Goal: Information Seeking & Learning: Learn about a topic

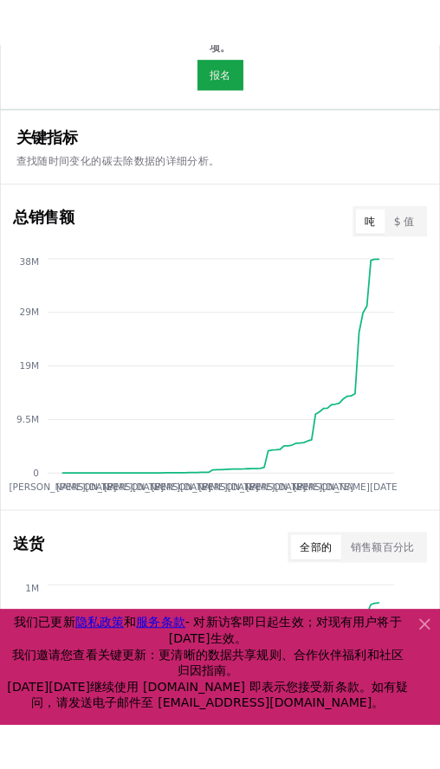
scroll to position [812, 0]
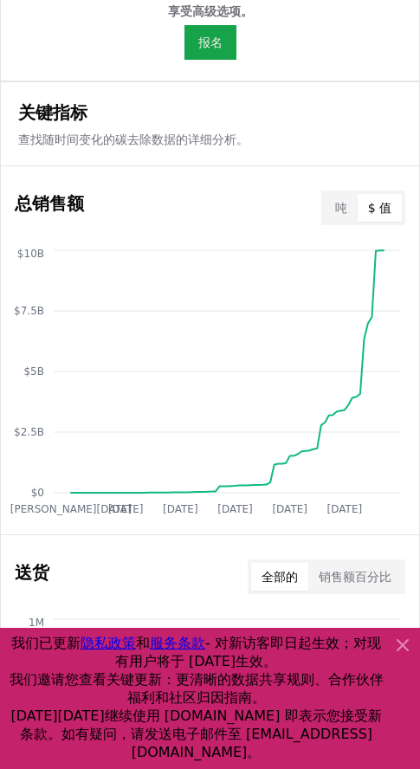
click at [373, 205] on font "$ 值" at bounding box center [379, 208] width 23 height 14
click at [348, 208] on button "吨" at bounding box center [341, 208] width 33 height 28
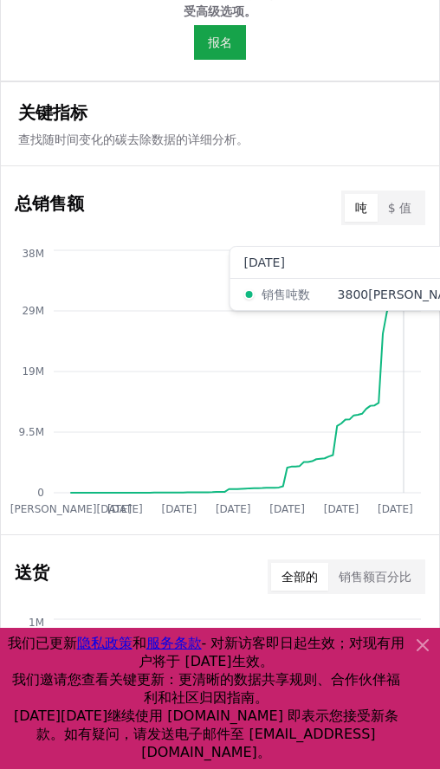
click at [408, 250] on circle at bounding box center [403, 251] width 9 height 9
click at [408, 249] on circle at bounding box center [403, 251] width 9 height 9
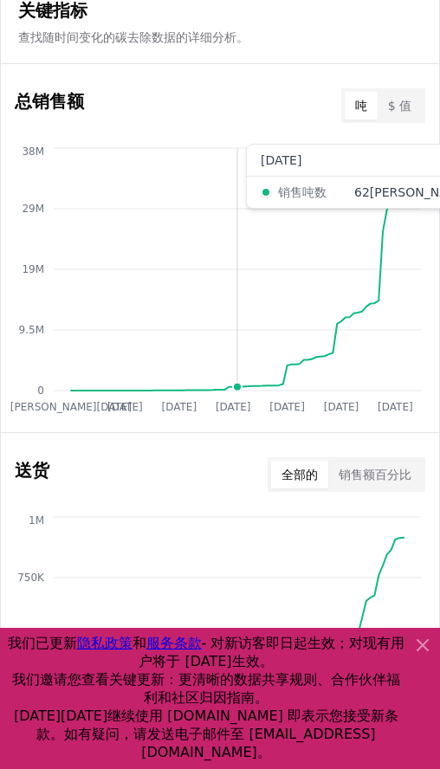
scroll to position [1127, 0]
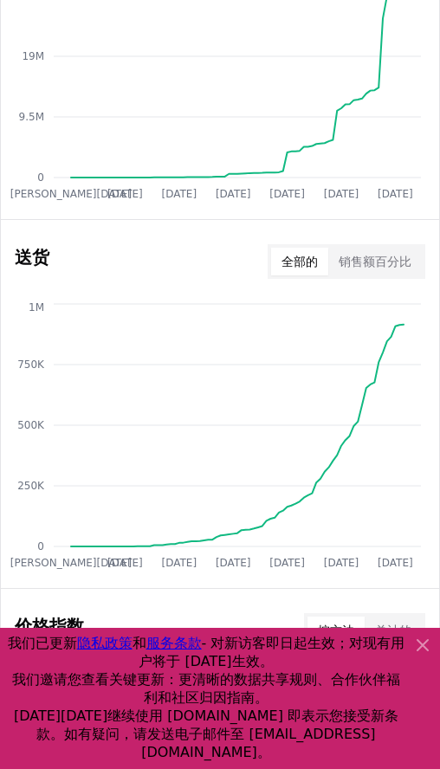
click at [399, 261] on font "销售额百分比" at bounding box center [375, 262] width 73 height 14
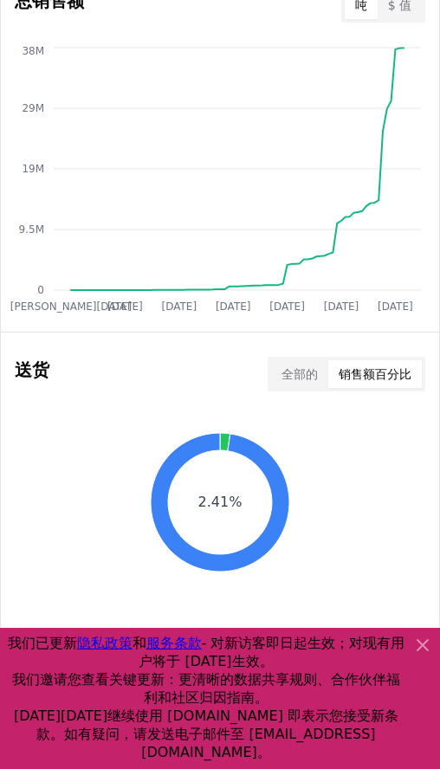
scroll to position [788, 0]
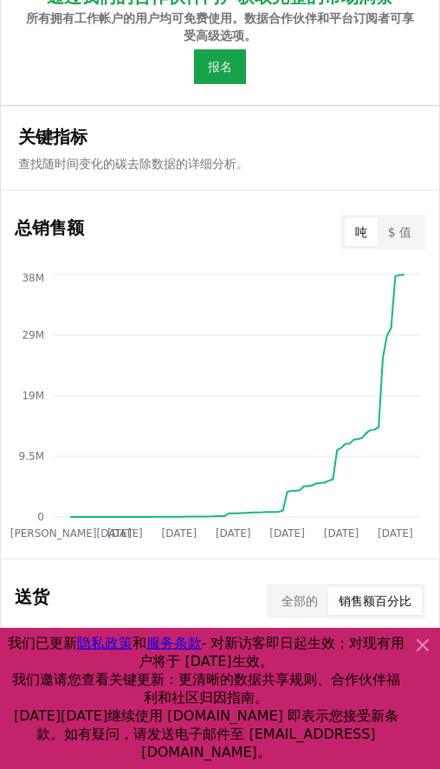
click at [399, 227] on font "$ 值" at bounding box center [399, 232] width 23 height 14
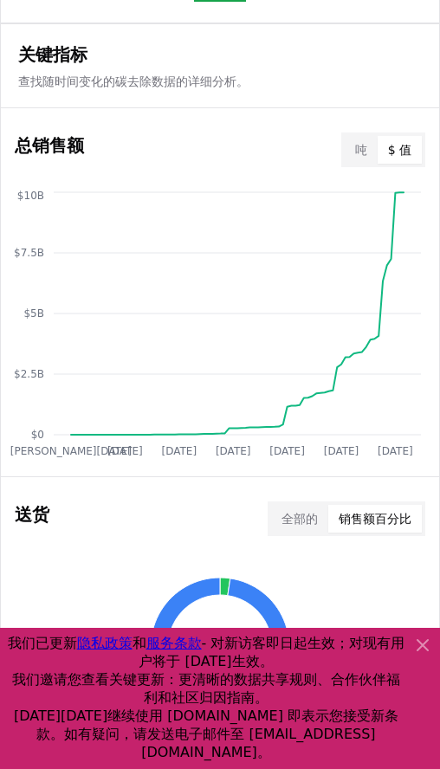
scroll to position [871, 0]
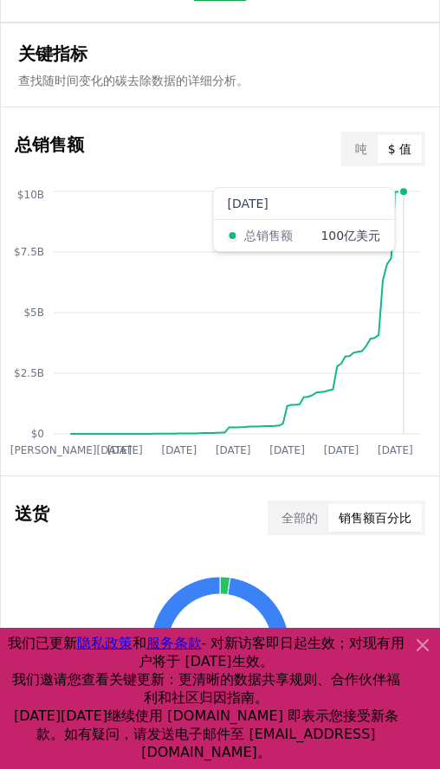
click at [405, 194] on circle at bounding box center [403, 191] width 9 height 9
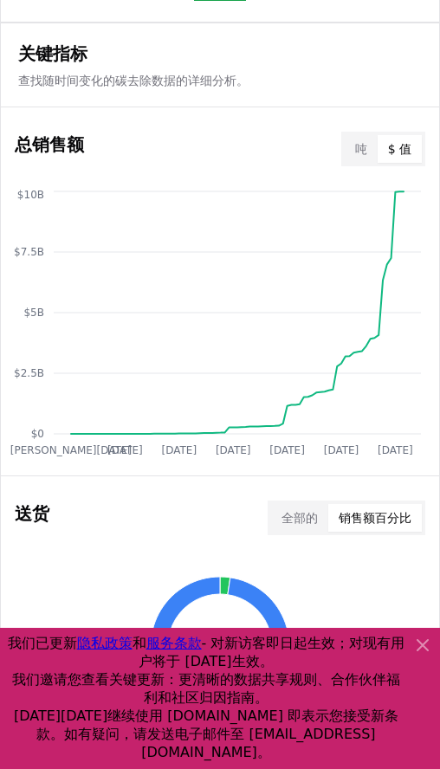
click at [223, 167] on div "总销售额 吨 $ 值" at bounding box center [220, 149] width 438 height 62
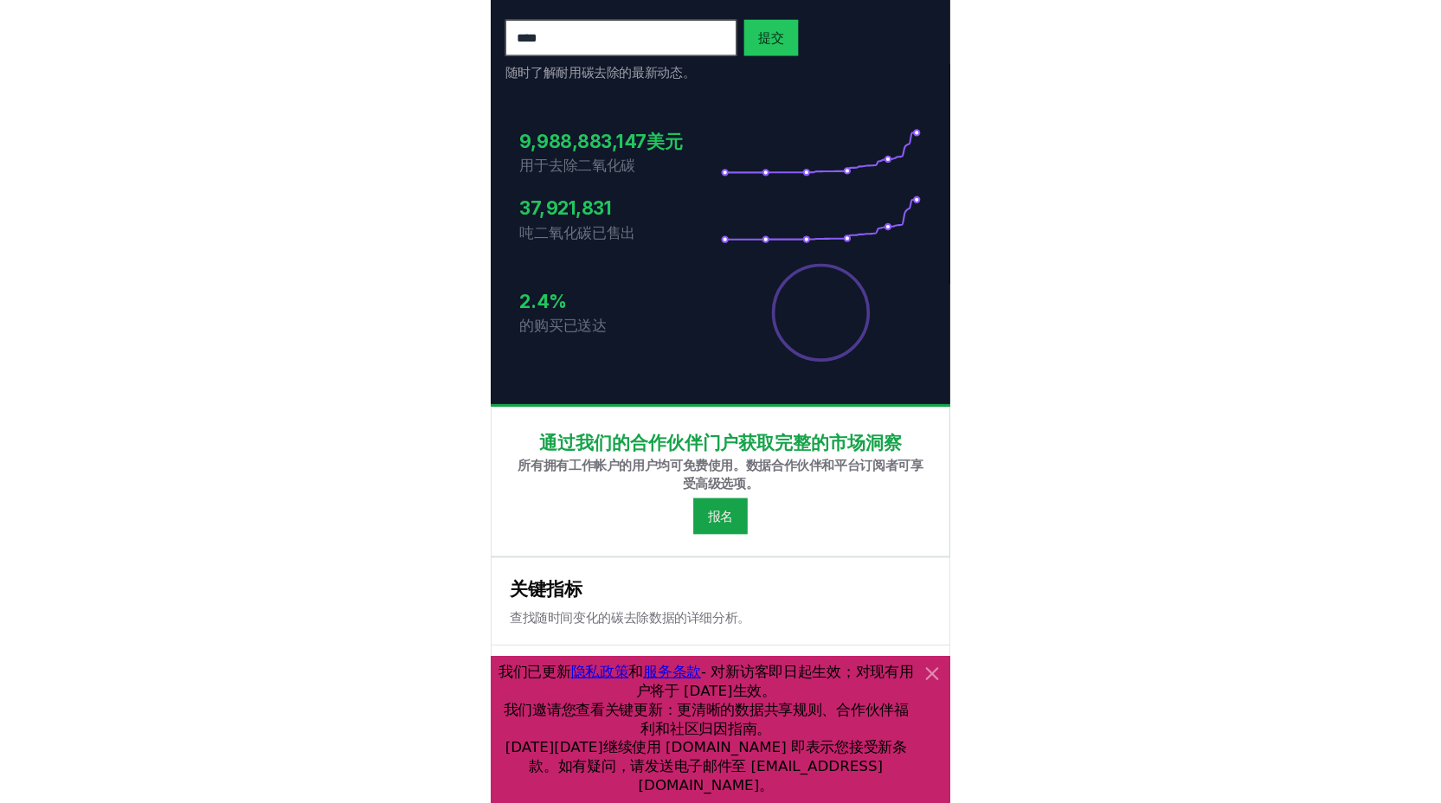
scroll to position [0, 0]
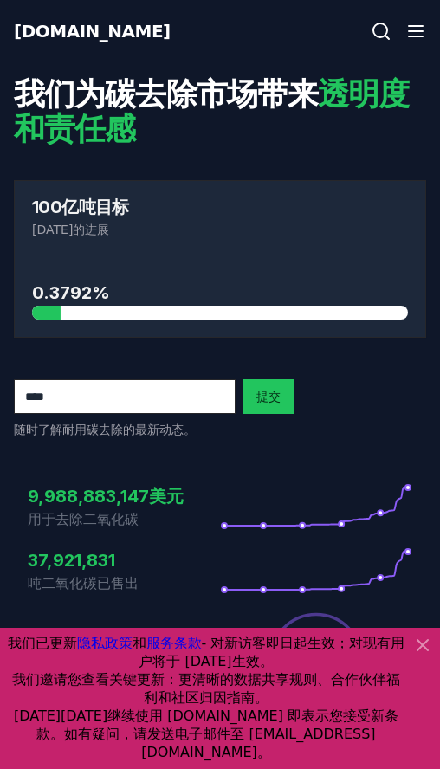
click at [203, 223] on p "[DATE]的进展" at bounding box center [220, 229] width 376 height 17
click at [319, 242] on div "100亿吨目标 [DATE]的进展" at bounding box center [220, 218] width 410 height 74
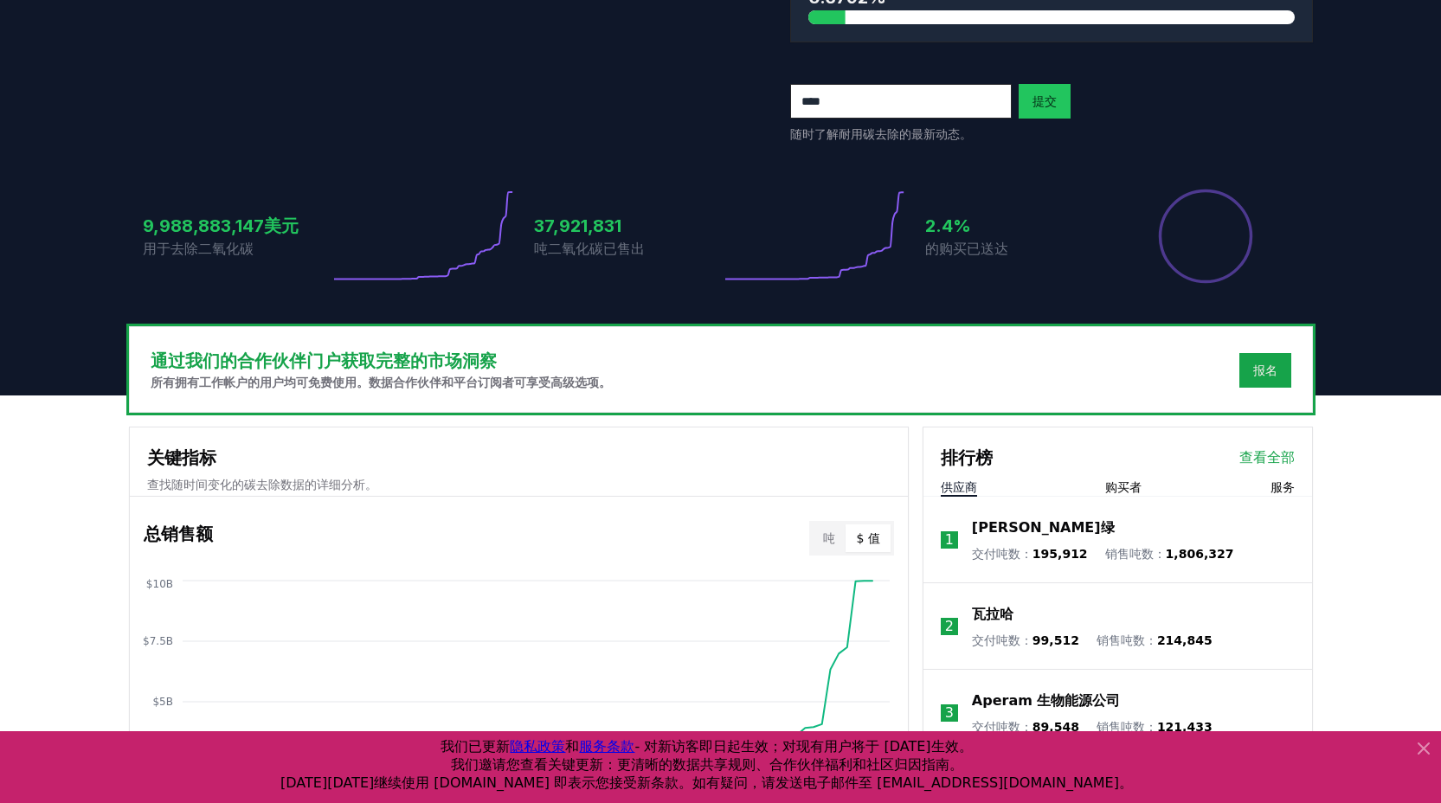
scroll to position [541, 0]
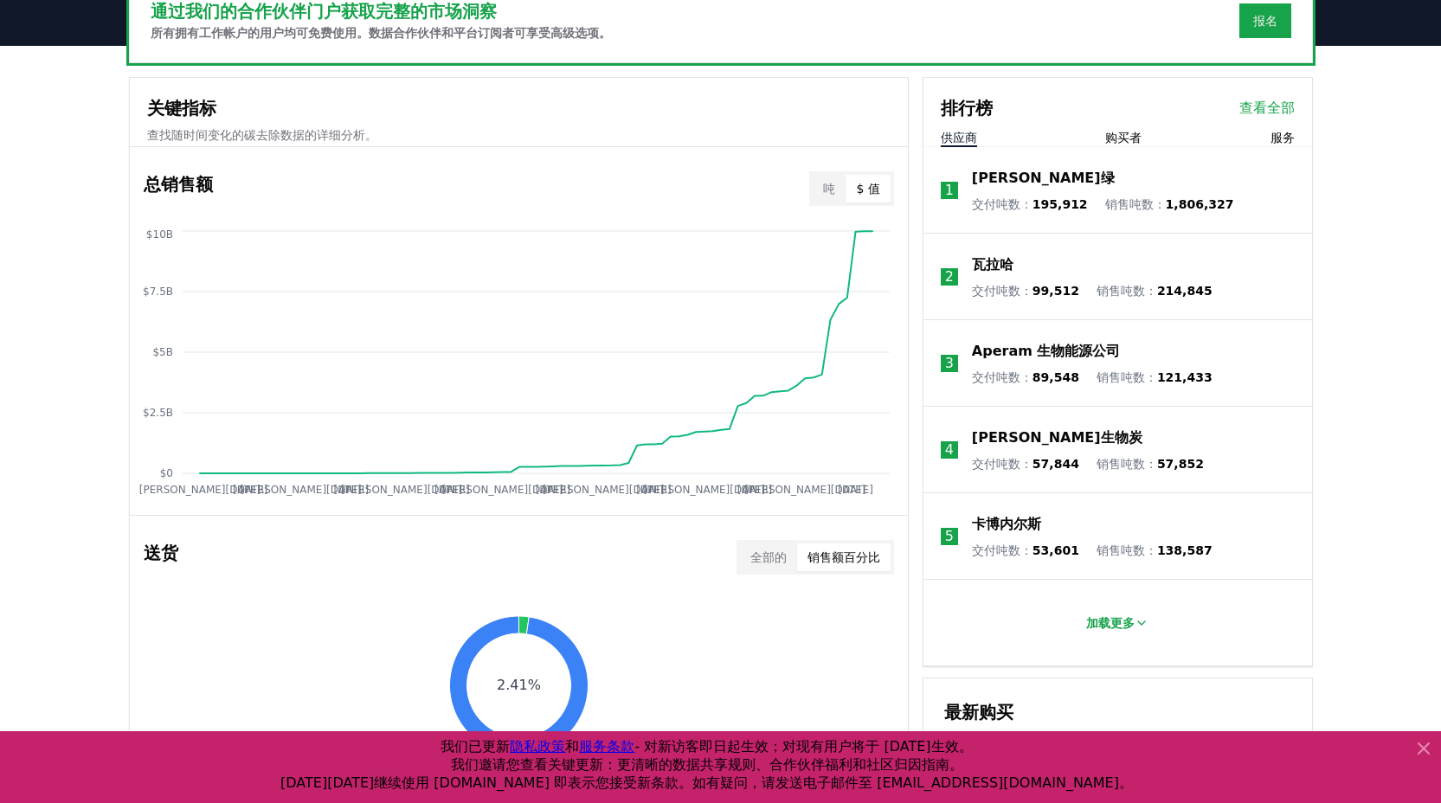
click at [1118, 126] on div "排行榜 查看全部 供应商 购买者 服务" at bounding box center [1118, 112] width 389 height 69
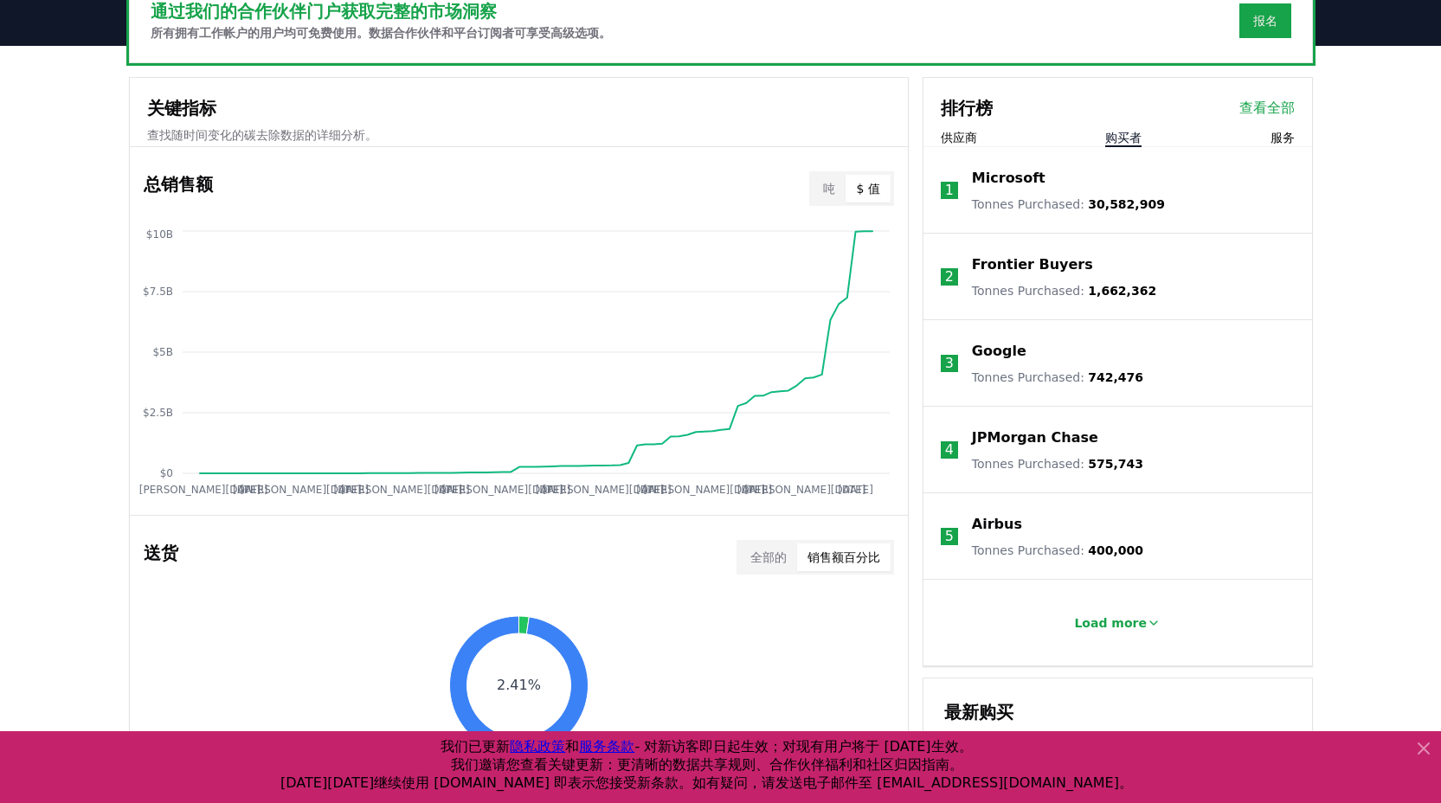
click at [1113, 140] on font "购买者" at bounding box center [1124, 138] width 36 height 14
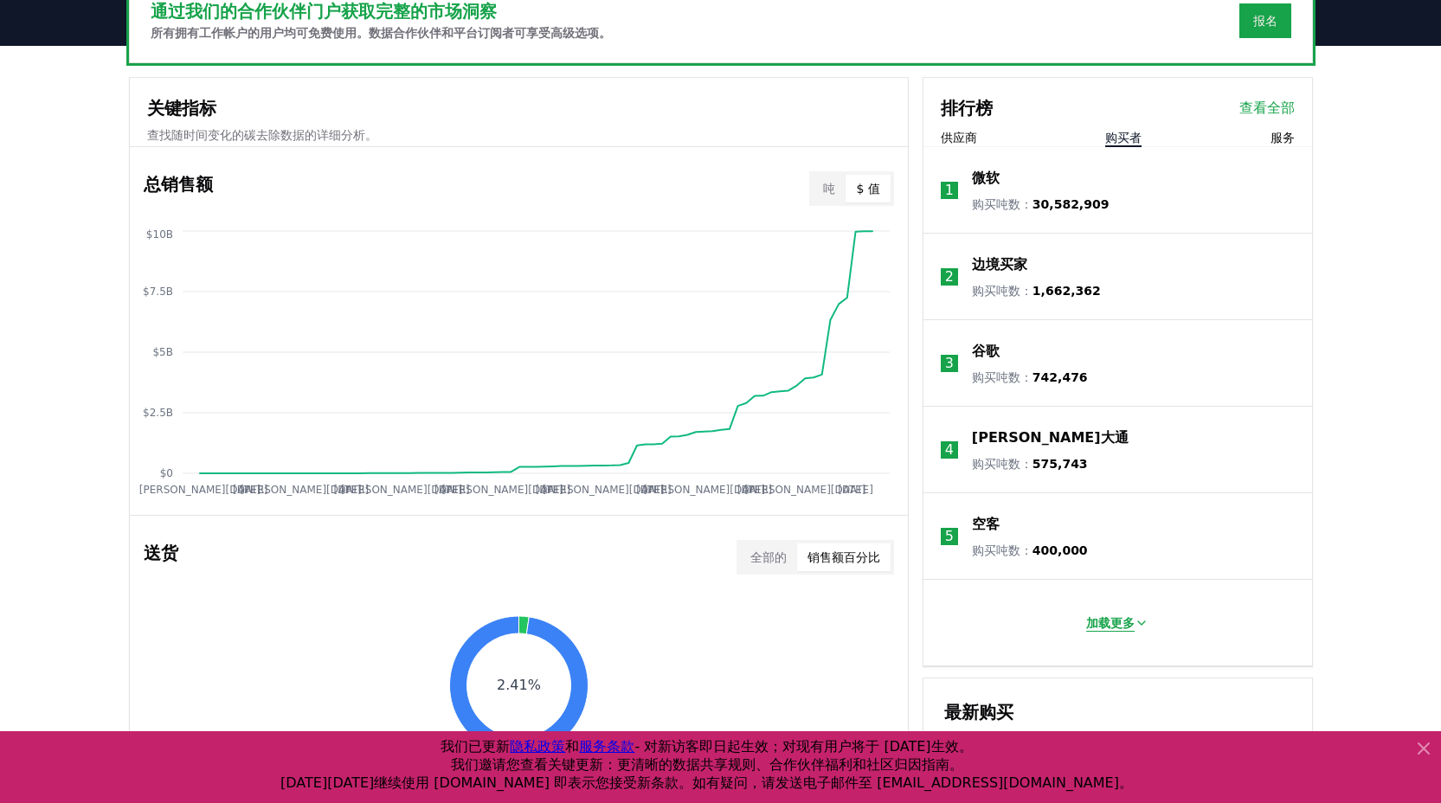
click at [1117, 621] on font "加载更多" at bounding box center [1111, 623] width 48 height 14
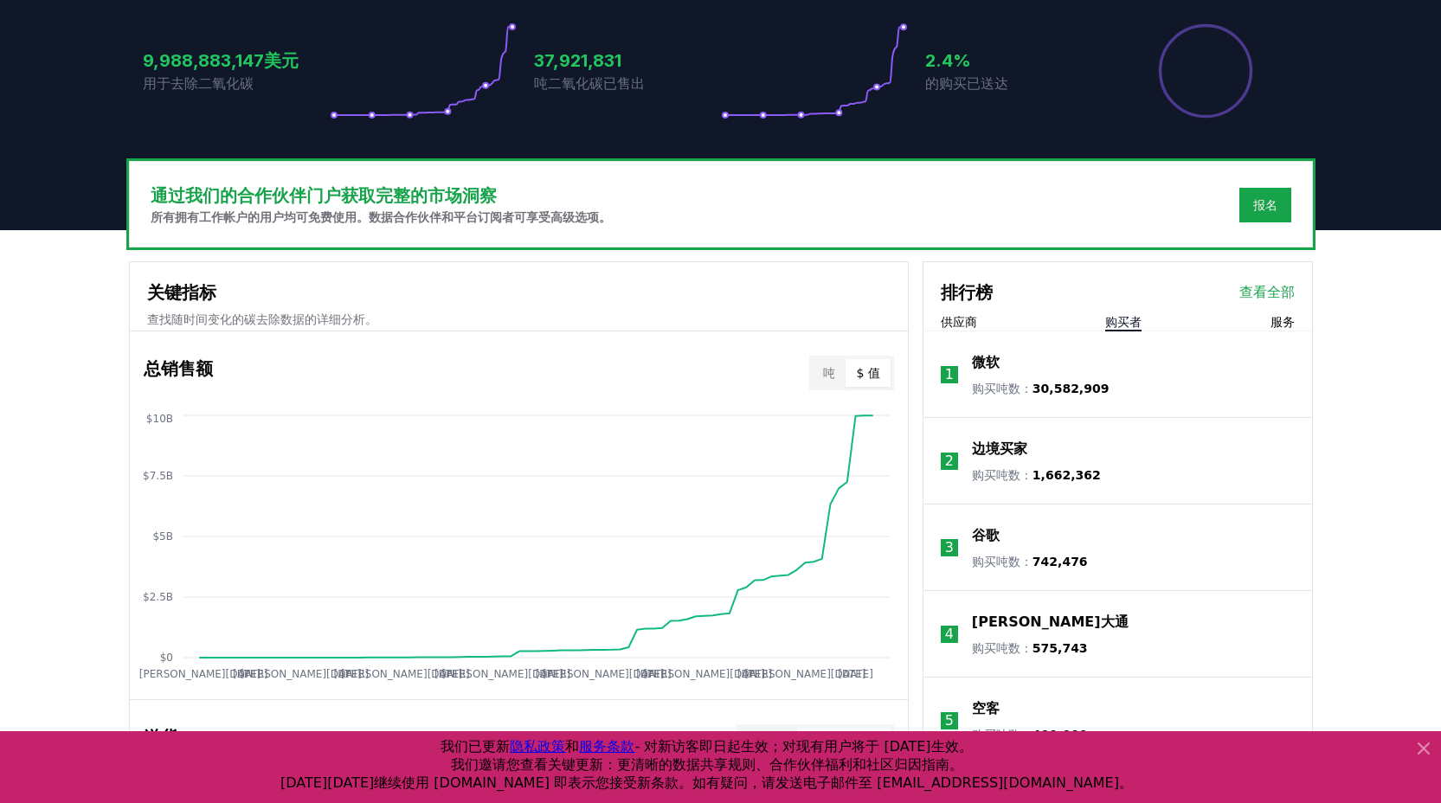
scroll to position [374, 0]
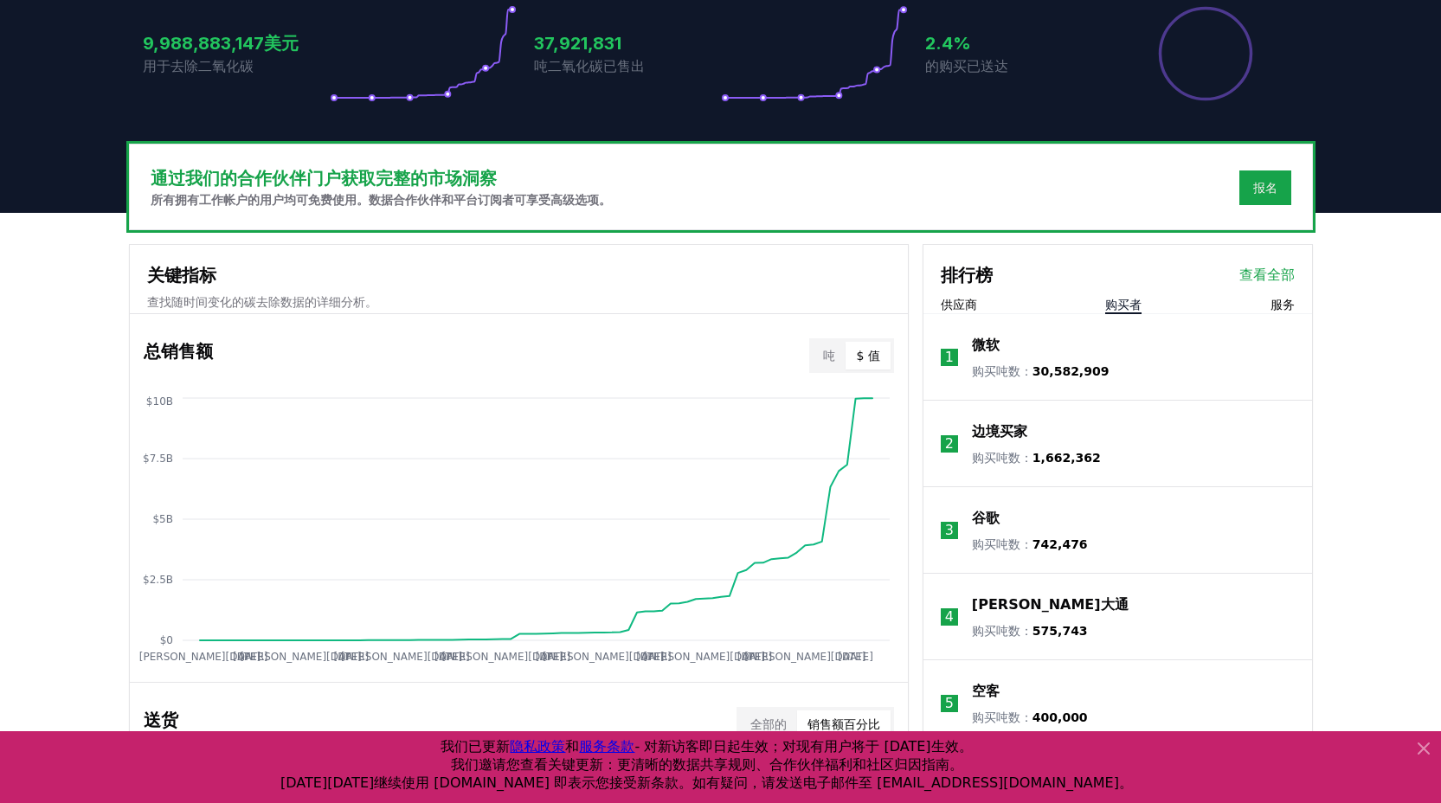
click at [1260, 280] on font "查看全部" at bounding box center [1267, 275] width 55 height 16
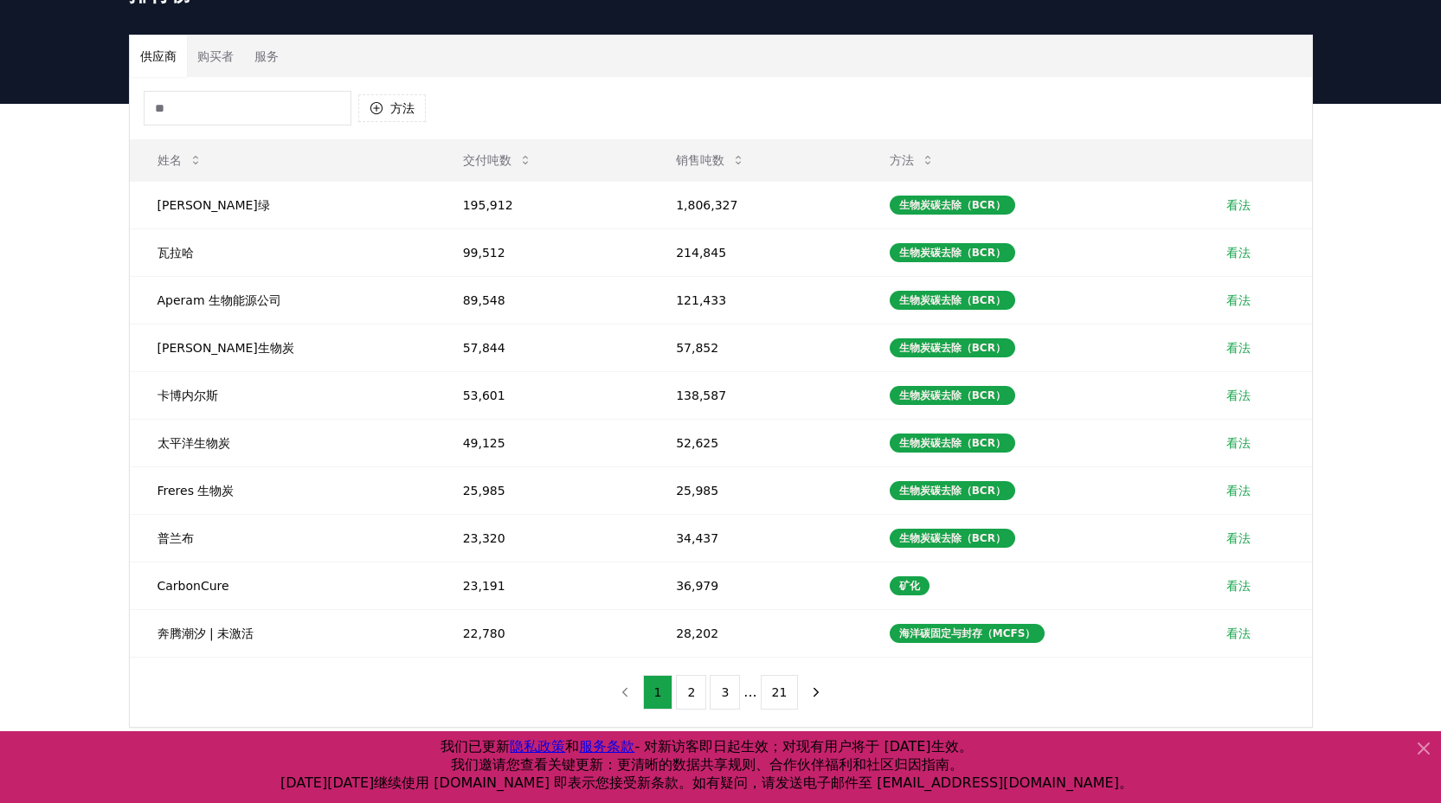
scroll to position [110, 0]
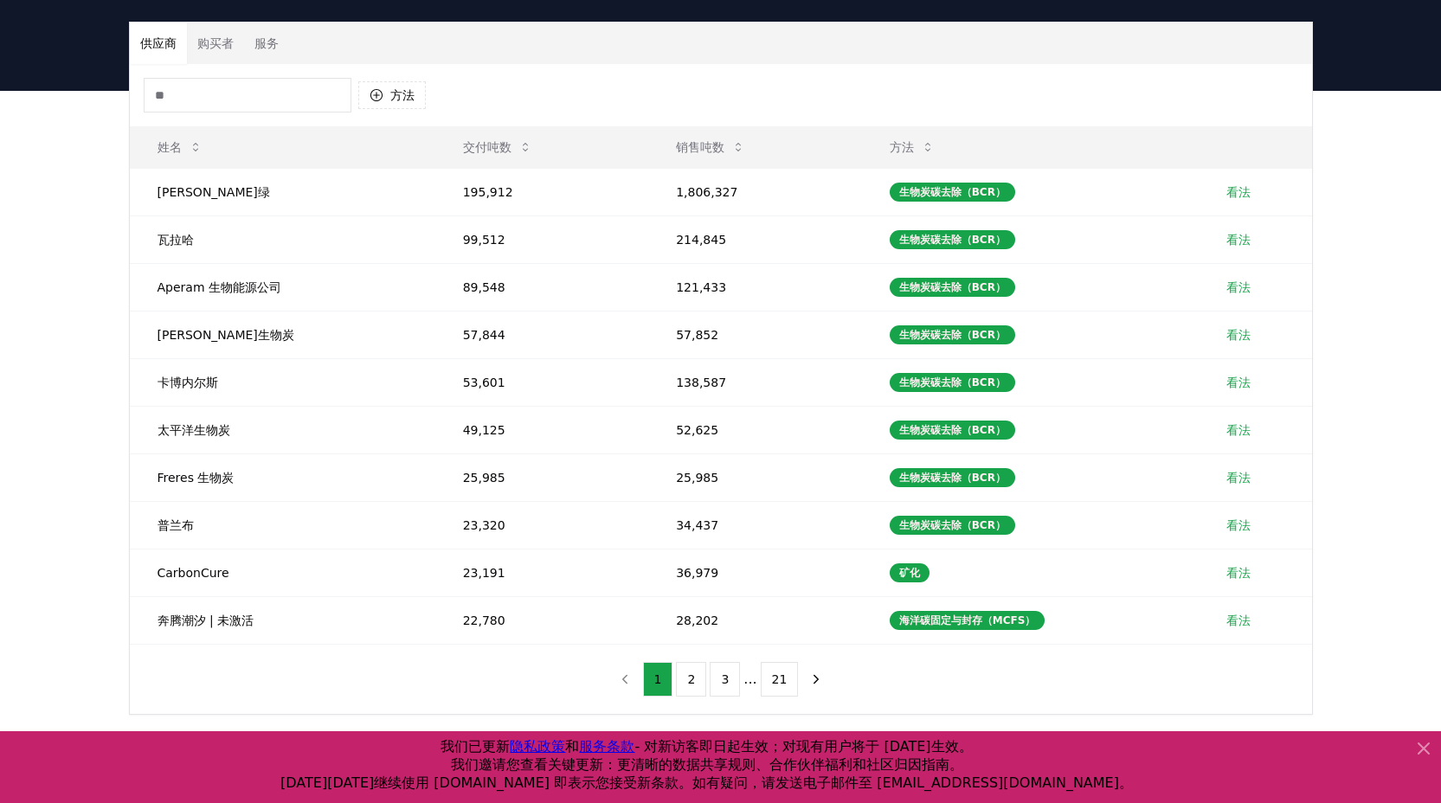
click at [221, 47] on font "购买者" at bounding box center [215, 43] width 36 height 14
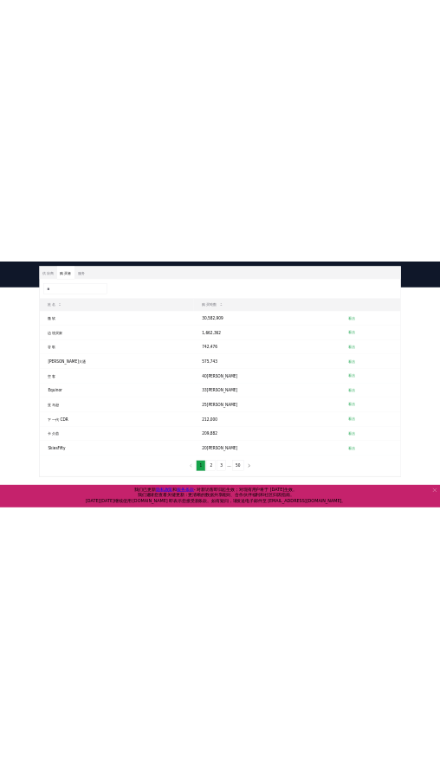
scroll to position [117, 0]
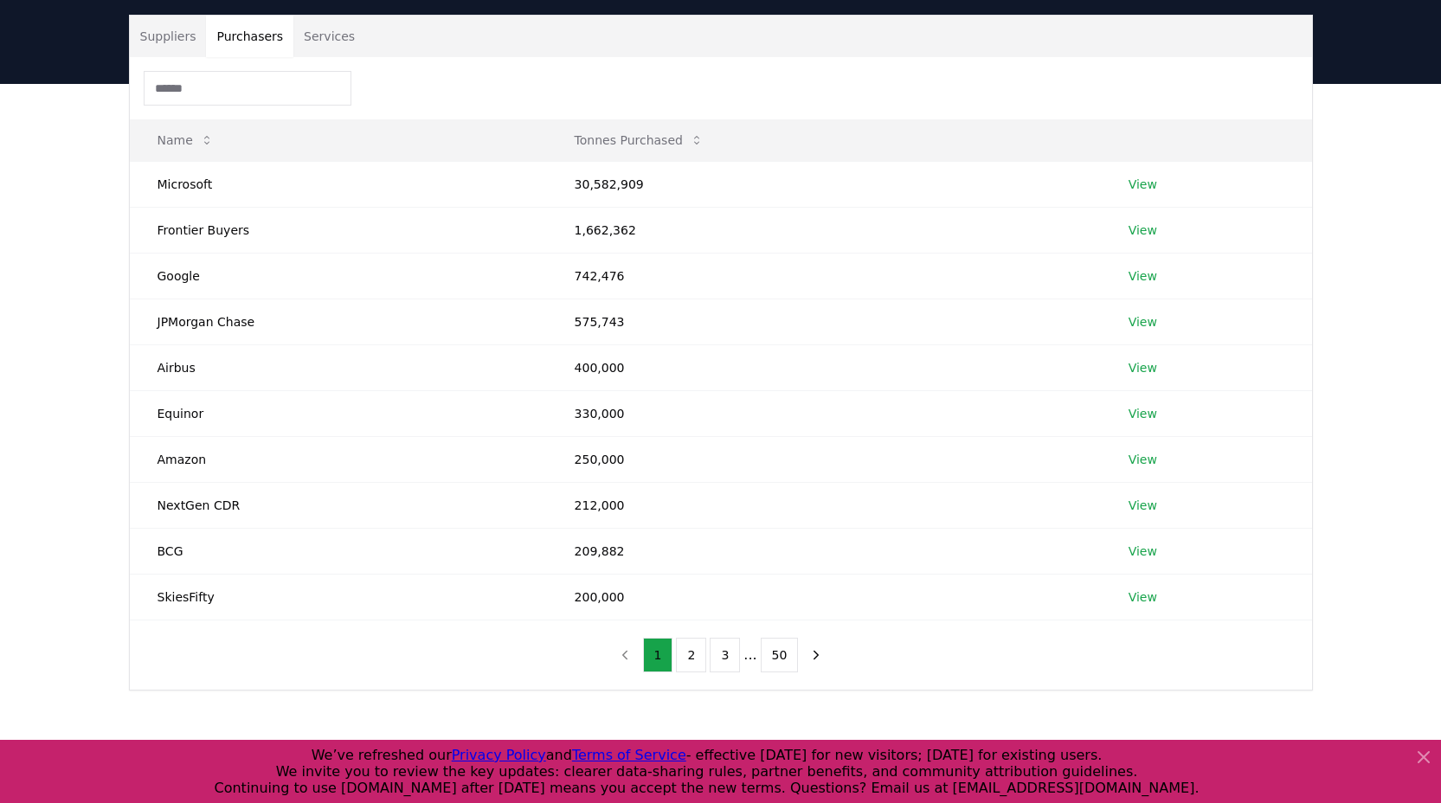
click at [1332, 235] on div "Suppliers Purchasers Services Name Tonnes Purchased Microsoft 30,582,909 View F…" at bounding box center [720, 422] width 1441 height 676
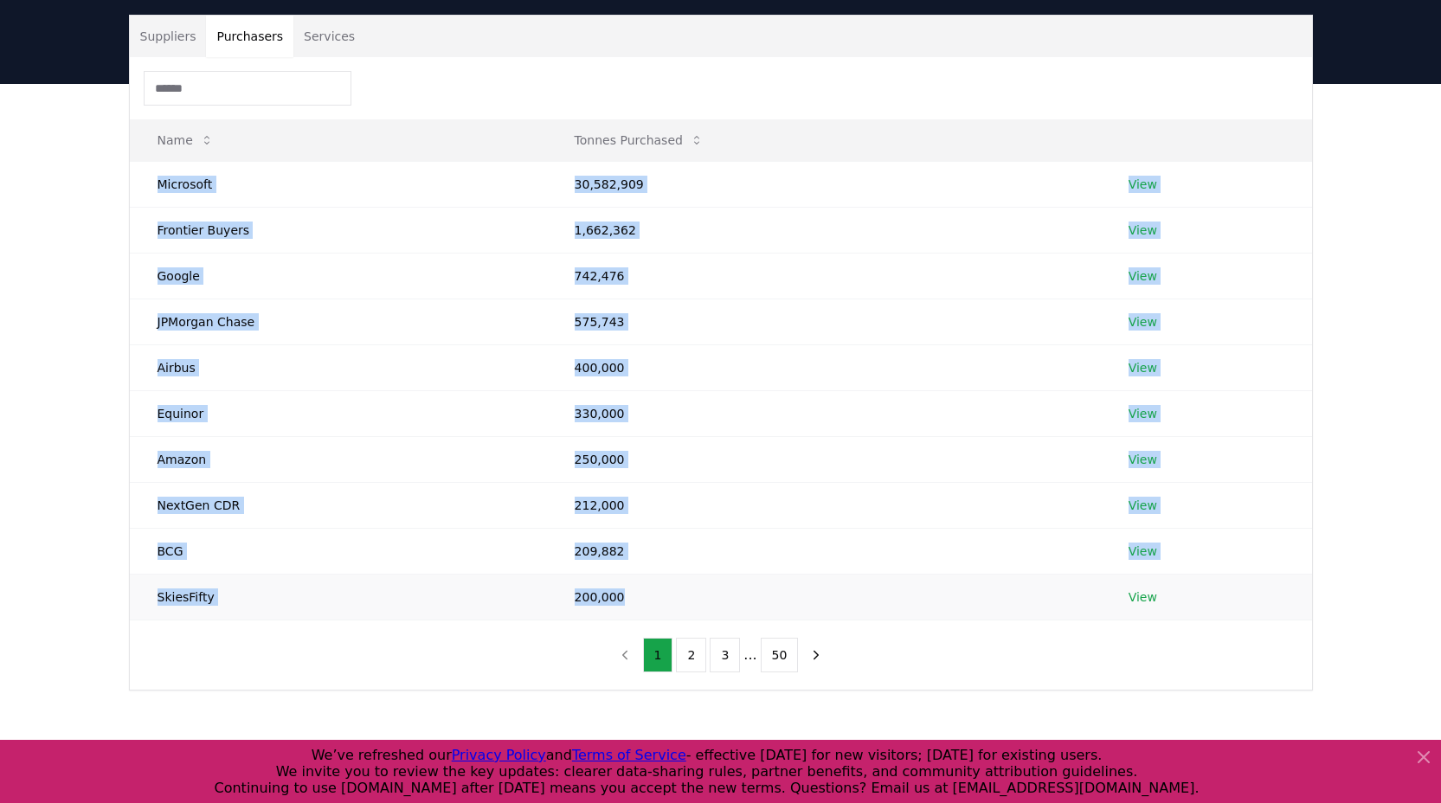
drag, startPoint x: 158, startPoint y: 180, endPoint x: 679, endPoint y: 595, distance: 666.0
click at [671, 615] on tbody "Microsoft 30,582,909 View Frontier Buyers 1,662,362 View Google 742,476 View JP…" at bounding box center [721, 390] width 1183 height 459
copy tbody "Microsoft 30,582,909 View Frontier Buyers 1,662,362 View Google 742,476 View JP…"
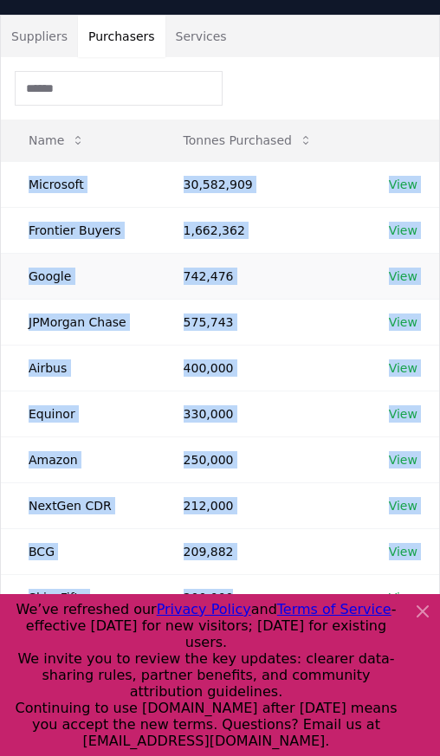
click at [309, 260] on td "742,476" at bounding box center [258, 276] width 205 height 46
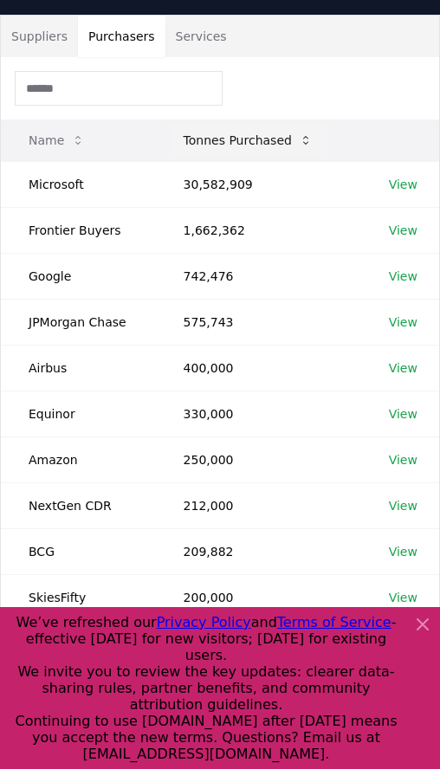
click at [223, 145] on button "Tonnes Purchased" at bounding box center [248, 140] width 157 height 35
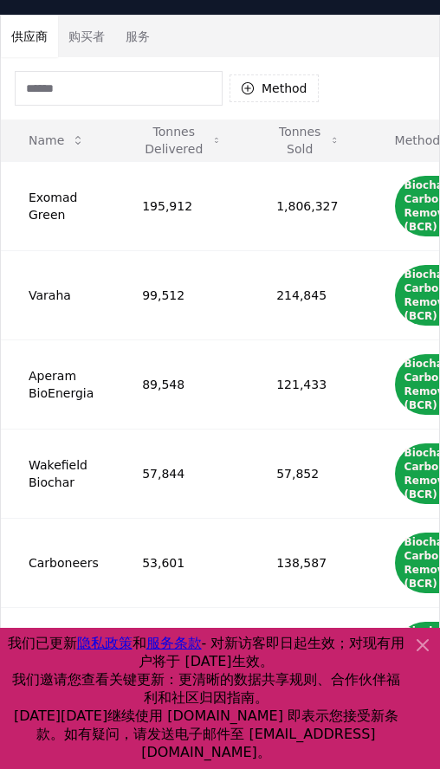
click at [42, 40] on font "供应商" at bounding box center [29, 36] width 36 height 14
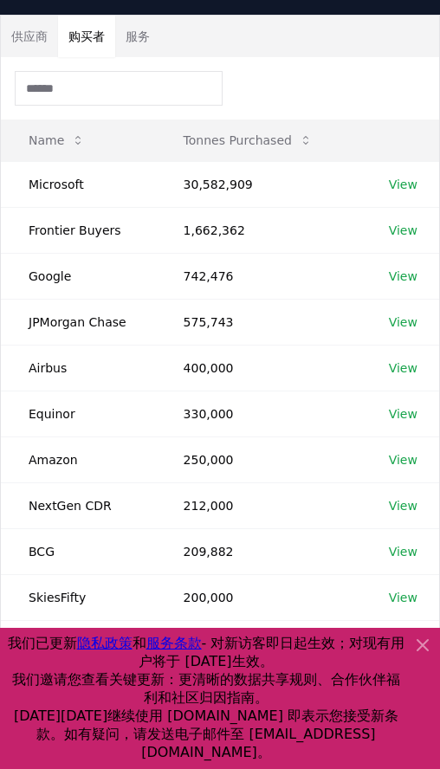
click at [63, 36] on button "购买者" at bounding box center [86, 37] width 57 height 42
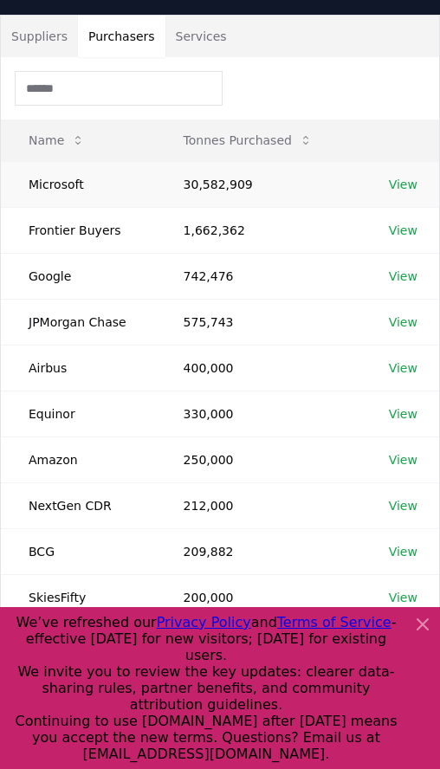
click at [55, 187] on td "Microsoft" at bounding box center [78, 184] width 155 height 46
click at [70, 185] on td "Microsoft" at bounding box center [78, 184] width 155 height 46
drag, startPoint x: 35, startPoint y: 181, endPoint x: 51, endPoint y: 188, distance: 17.8
click at [68, 188] on td "Microsoft" at bounding box center [78, 184] width 155 height 46
click at [33, 185] on td "Microsoft" at bounding box center [78, 184] width 155 height 46
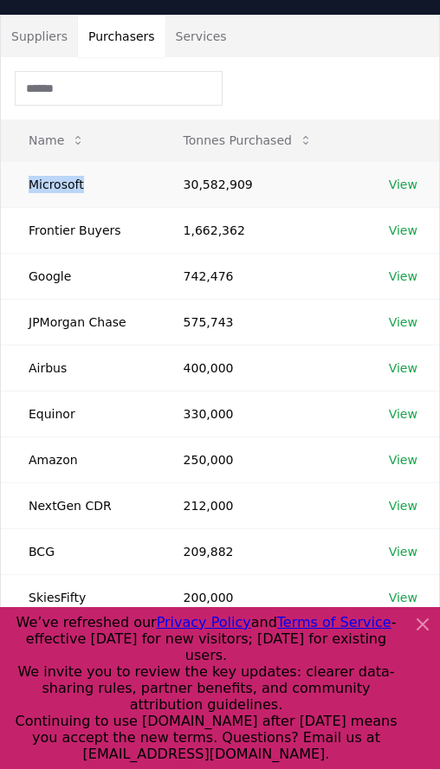
drag, startPoint x: 29, startPoint y: 183, endPoint x: 89, endPoint y: 190, distance: 60.2
click at [89, 190] on td "Microsoft" at bounding box center [78, 184] width 155 height 46
copy td "Microsoft"
click at [103, 229] on td "Frontier Buyers" at bounding box center [78, 230] width 155 height 46
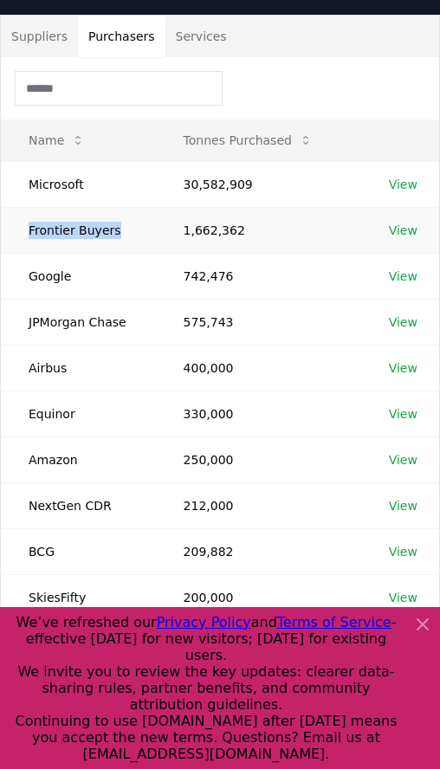
drag, startPoint x: 30, startPoint y: 229, endPoint x: 151, endPoint y: 223, distance: 120.5
click at [151, 223] on td "Frontier Buyers" at bounding box center [78, 230] width 155 height 46
copy td "Frontier Buyers"
drag, startPoint x: 29, startPoint y: 274, endPoint x: 94, endPoint y: 284, distance: 64.8
click at [94, 284] on td "Google" at bounding box center [78, 276] width 155 height 46
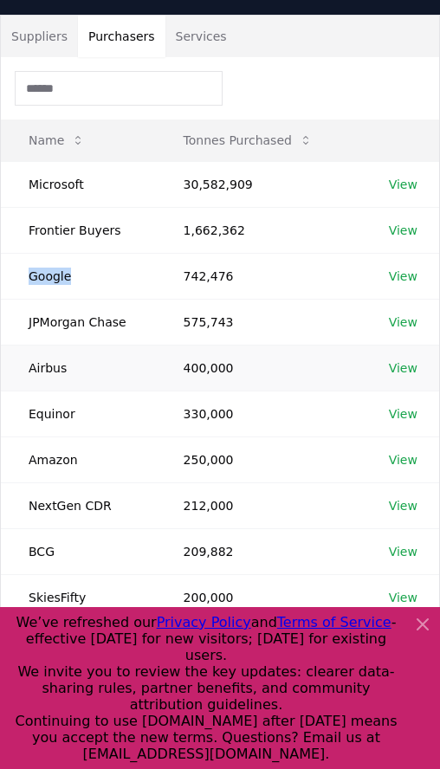
copy td "Google"
click at [77, 313] on td "JPMorgan Chase" at bounding box center [78, 322] width 155 height 46
drag, startPoint x: 30, startPoint y: 321, endPoint x: 169, endPoint y: 318, distance: 138.6
click at [169, 318] on tr "JPMorgan Chase 575,743 View" at bounding box center [220, 322] width 438 height 46
copy td "JPMorgan Chase"
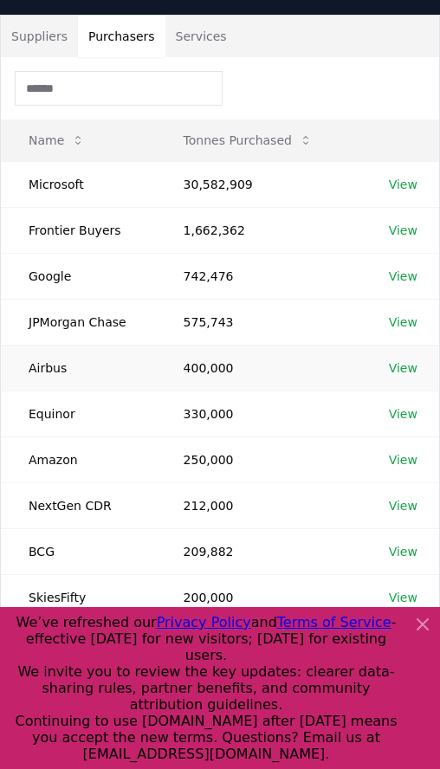
click at [45, 362] on td "Airbus" at bounding box center [78, 368] width 155 height 46
drag, startPoint x: 48, startPoint y: 368, endPoint x: 113, endPoint y: 370, distance: 64.1
click at [113, 370] on td "Airbus" at bounding box center [78, 368] width 155 height 46
copy td "Airbus"
click at [54, 414] on td "Equinor" at bounding box center [78, 413] width 155 height 46
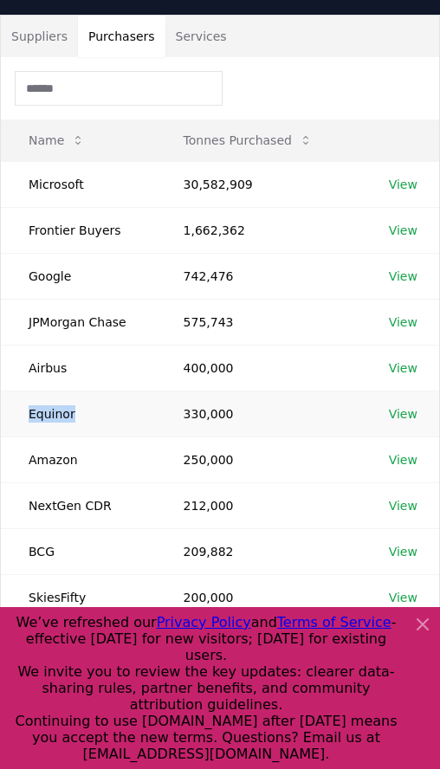
click at [54, 414] on td "Equinor" at bounding box center [78, 413] width 155 height 46
copy td "Equinor"
click at [61, 457] on td "Amazon" at bounding box center [78, 459] width 155 height 46
click at [62, 457] on td "Amazon" at bounding box center [78, 459] width 155 height 46
copy td "Amazon"
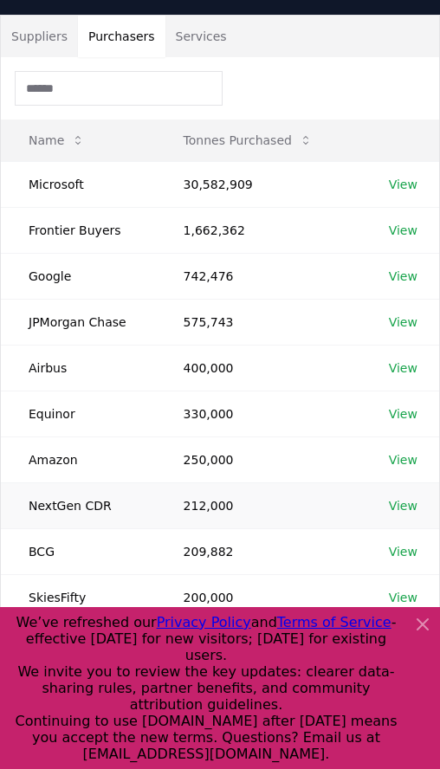
click at [62, 501] on td "NextGen CDR" at bounding box center [78, 505] width 155 height 46
drag, startPoint x: 113, startPoint y: 503, endPoint x: 7, endPoint y: 510, distance: 105.9
click at [7, 510] on td "NextGen CDR" at bounding box center [78, 505] width 155 height 46
copy td "NextGen CDR"
click at [94, 540] on td "BCG" at bounding box center [78, 551] width 155 height 46
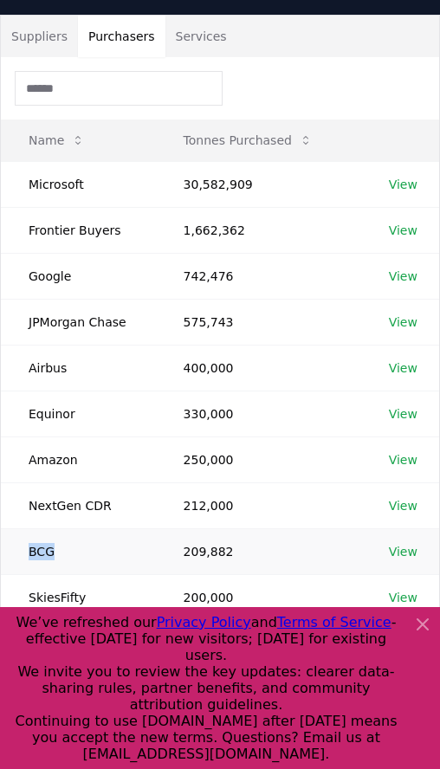
drag, startPoint x: 55, startPoint y: 551, endPoint x: 17, endPoint y: 551, distance: 37.2
click at [17, 551] on td "BCG" at bounding box center [78, 551] width 155 height 46
copy td "BCG"
click at [70, 601] on td "SkiesFifty" at bounding box center [78, 597] width 155 height 46
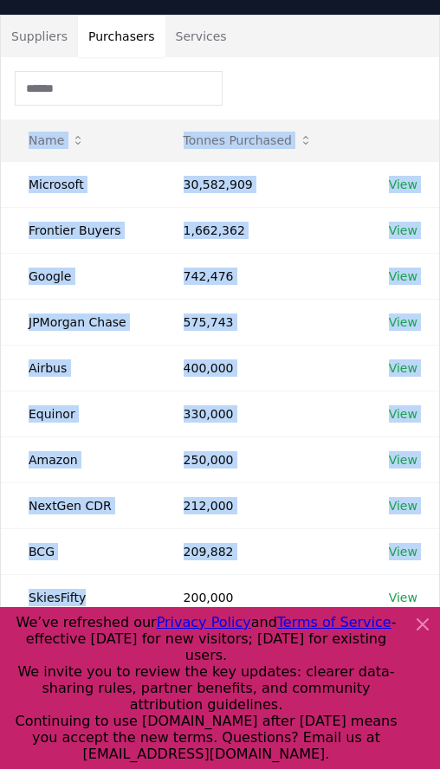
drag, startPoint x: 68, startPoint y: 597, endPoint x: -23, endPoint y: 591, distance: 91.1
click at [0, 591] on html "CDR . fyi Leaderboards CDR Map Pricing Survey Events Partners About Us Blog Con…" at bounding box center [220, 586] width 440 height 1406
click at [82, 607] on td "SkiesFifty" at bounding box center [78, 597] width 155 height 46
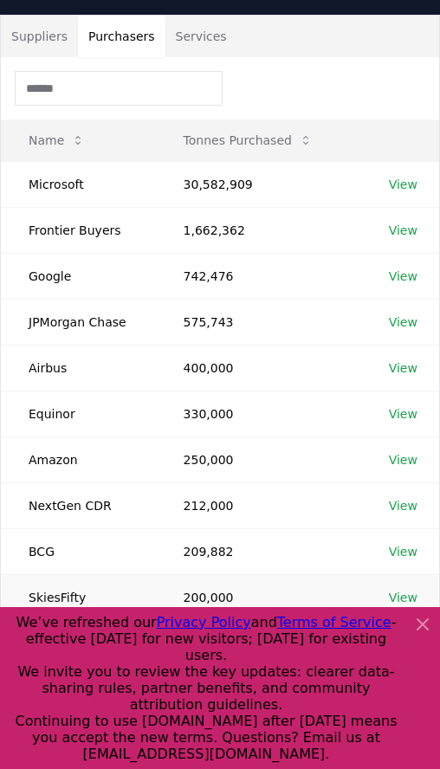
click at [61, 601] on td "SkiesFifty" at bounding box center [78, 597] width 155 height 46
click at [209, 329] on td "575,743" at bounding box center [258, 322] width 205 height 46
click at [205, 325] on td "575,743" at bounding box center [258, 322] width 205 height 46
